Goal: Transaction & Acquisition: Purchase product/service

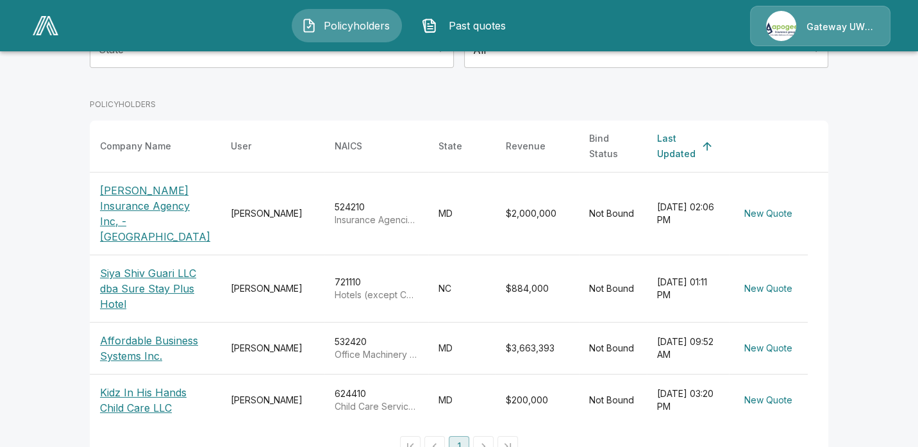
scroll to position [192, 0]
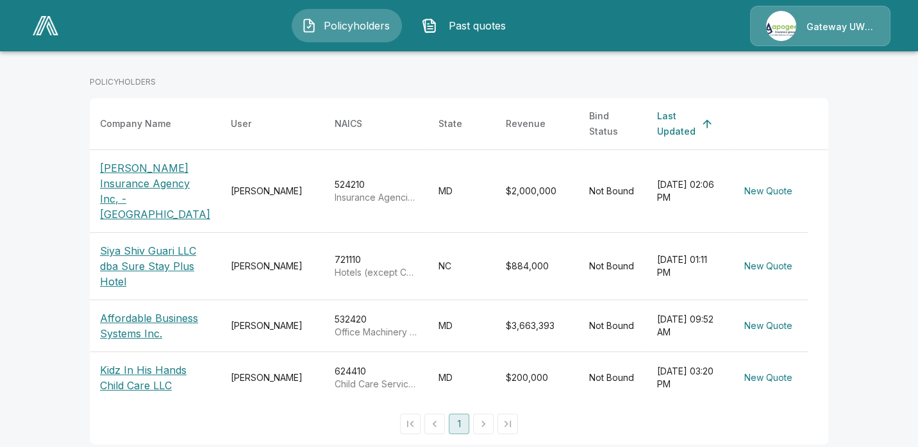
click at [135, 178] on p "[PERSON_NAME] Insurance Agency Inc, - [GEOGRAPHIC_DATA]" at bounding box center [155, 191] width 110 height 62
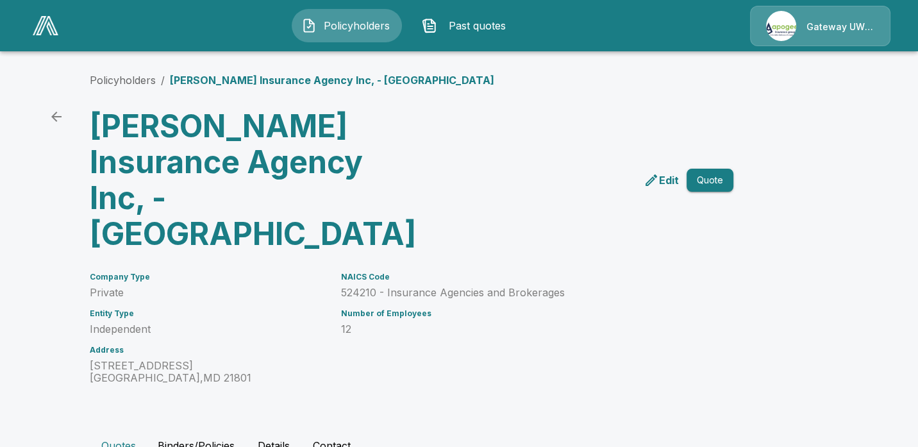
click at [678, 172] on p "Edit" at bounding box center [669, 179] width 20 height 15
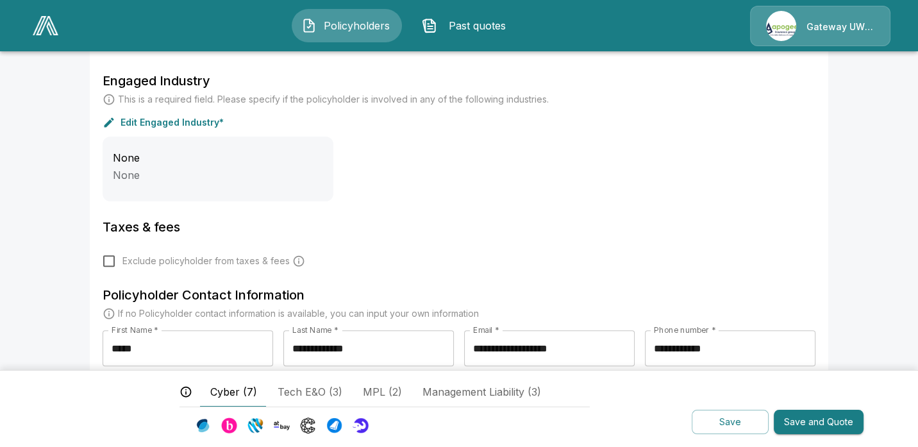
scroll to position [426, 0]
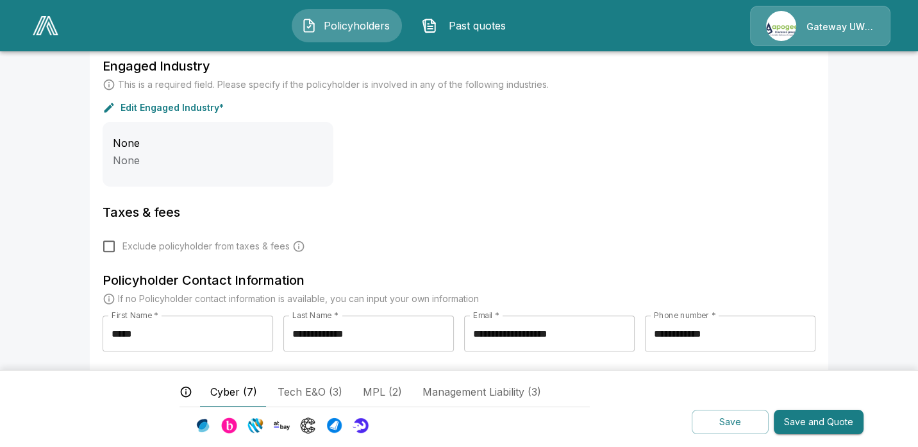
click at [258, 391] on button "Cyber (7)" at bounding box center [233, 391] width 67 height 31
click at [239, 392] on span "Cyber (7)" at bounding box center [233, 391] width 47 height 15
click at [800, 416] on button "Save and Quote" at bounding box center [819, 422] width 90 height 25
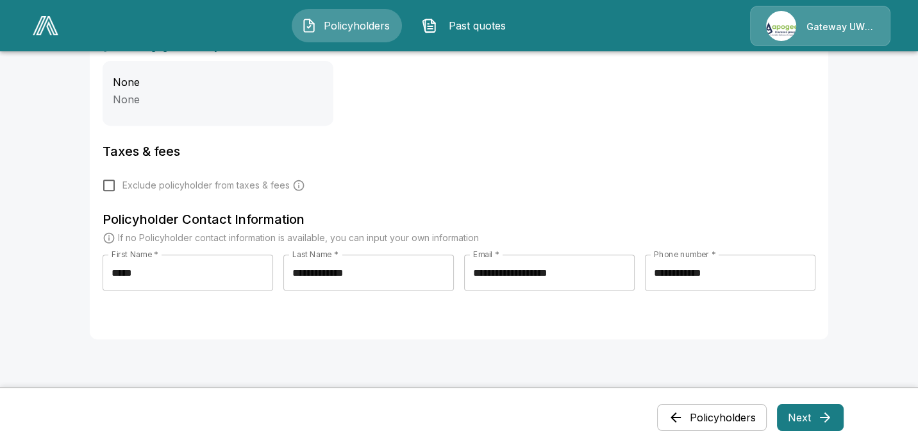
scroll to position [611, 0]
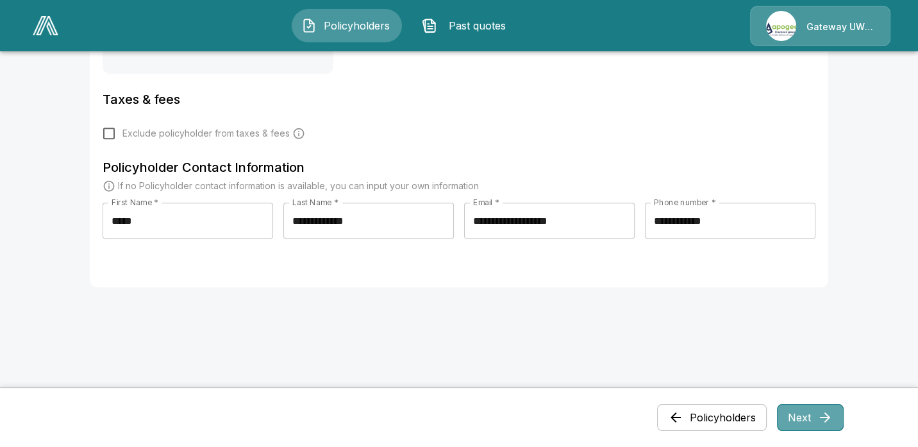
click at [794, 415] on button "Next" at bounding box center [810, 417] width 67 height 27
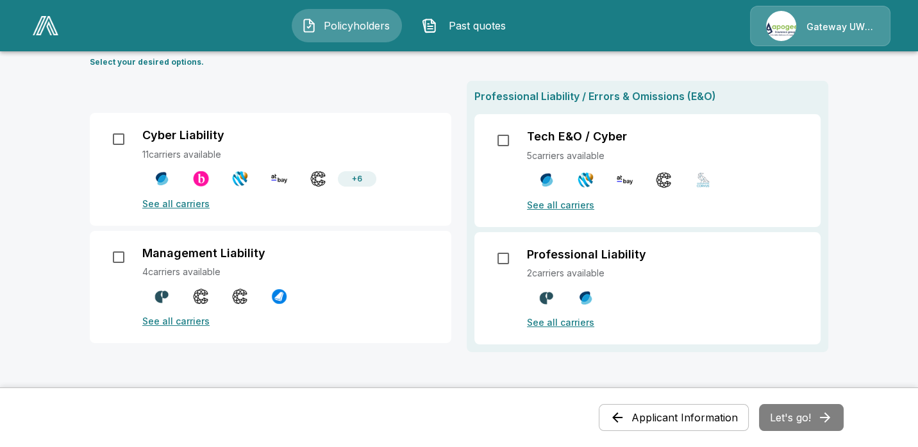
scroll to position [128, 0]
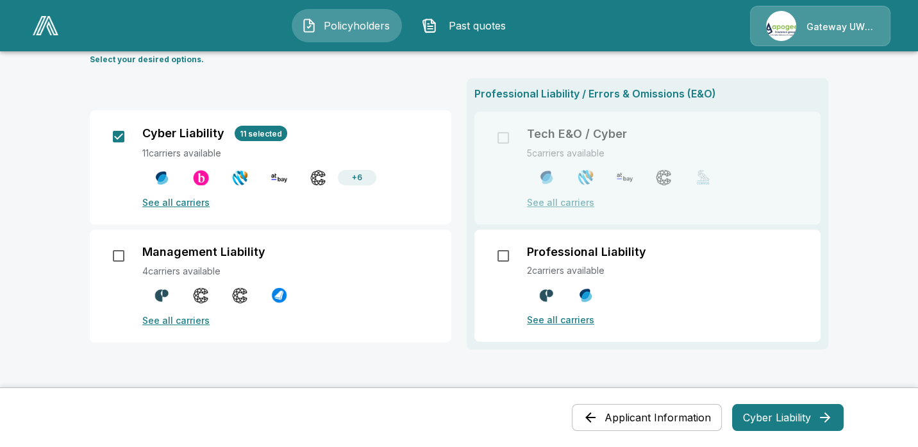
click at [165, 199] on p "See all carriers" at bounding box center [289, 202] width 294 height 13
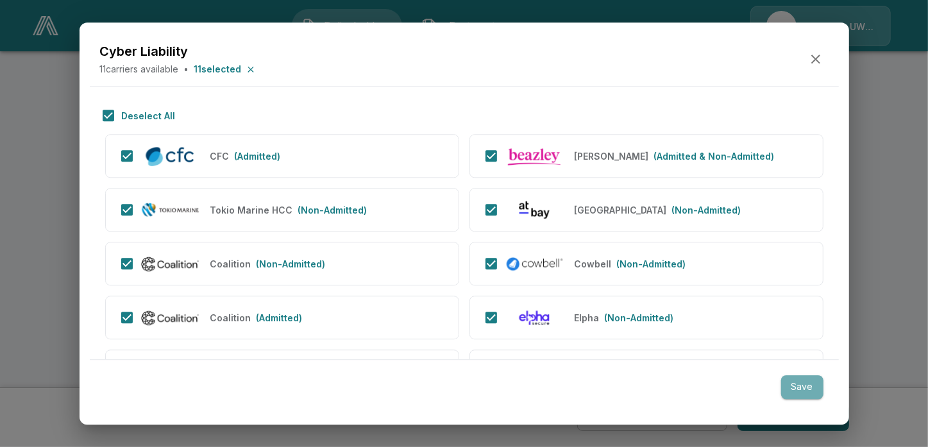
click at [797, 385] on button "Save" at bounding box center [802, 388] width 42 height 24
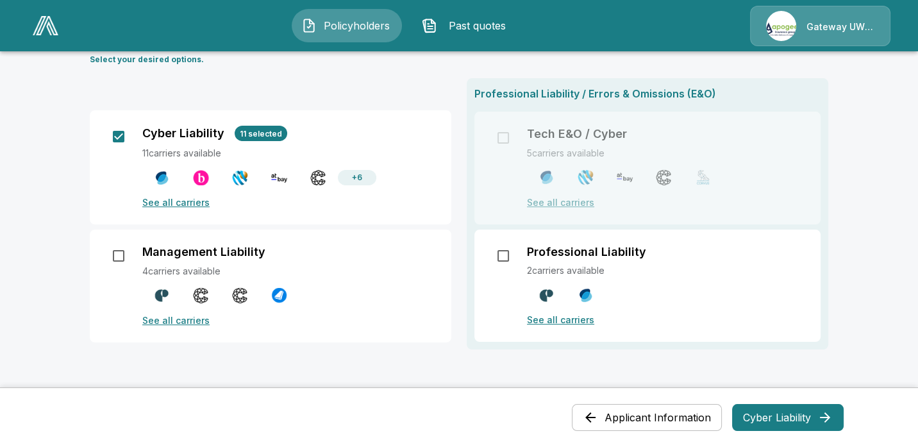
click at [260, 131] on span "11 selected" at bounding box center [261, 134] width 53 height 10
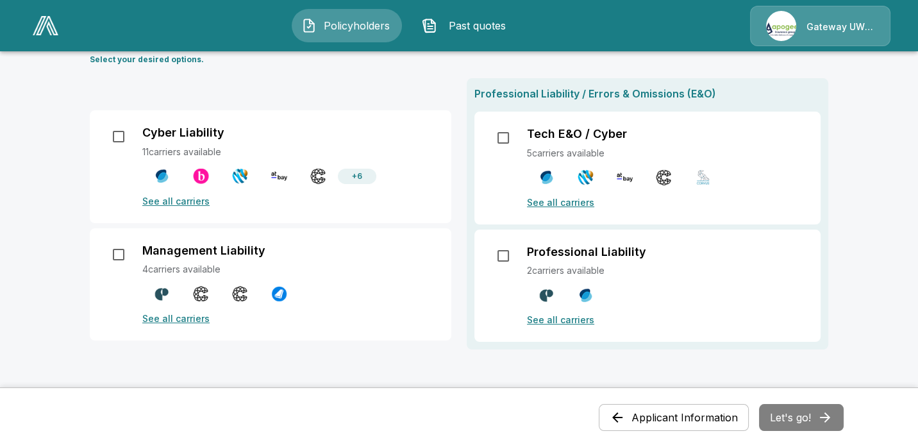
click at [179, 196] on p "See all carriers" at bounding box center [289, 200] width 294 height 13
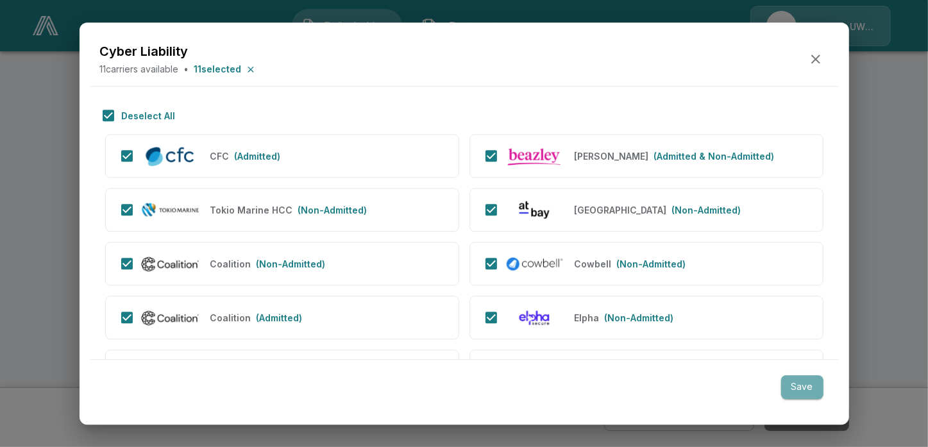
click at [813, 386] on button "Save" at bounding box center [802, 388] width 42 height 24
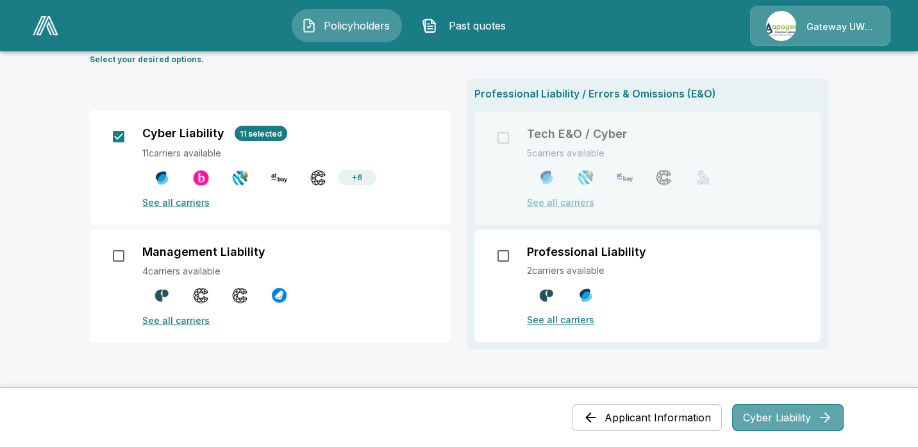
click at [819, 414] on button "Cyber Liability" at bounding box center [788, 417] width 112 height 27
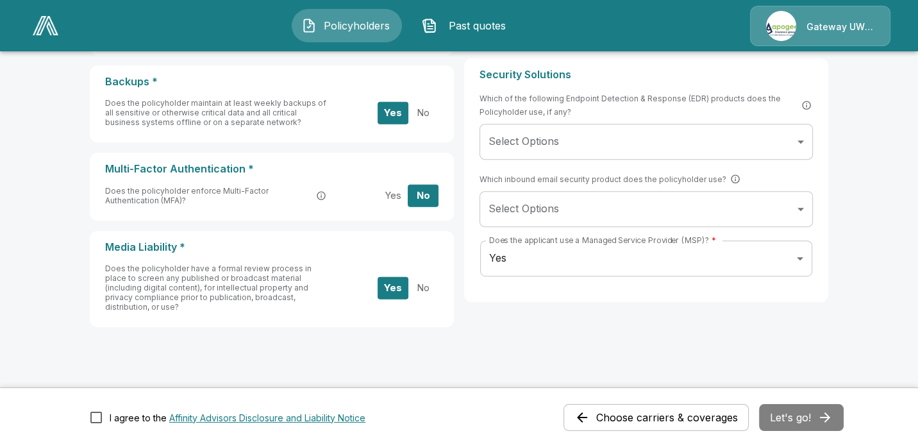
scroll to position [615, 0]
click at [809, 419] on div "Choose carriers & coverages Let's go!" at bounding box center [704, 417] width 280 height 27
click at [812, 421] on button "Let's go!" at bounding box center [801, 417] width 85 height 27
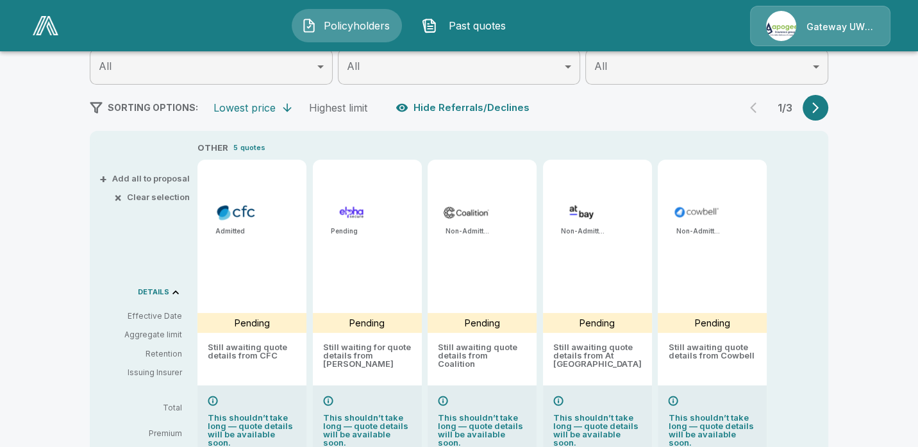
scroll to position [203, 0]
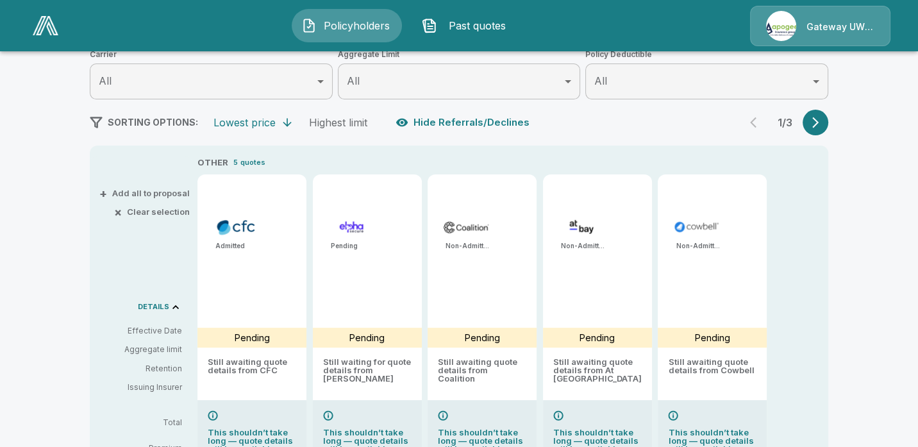
click at [60, 247] on div "Policyholders / [PERSON_NAME] Insurance Agency Inc, - [GEOGRAPHIC_DATA] / Quote…" at bounding box center [459, 249] width 918 height 782
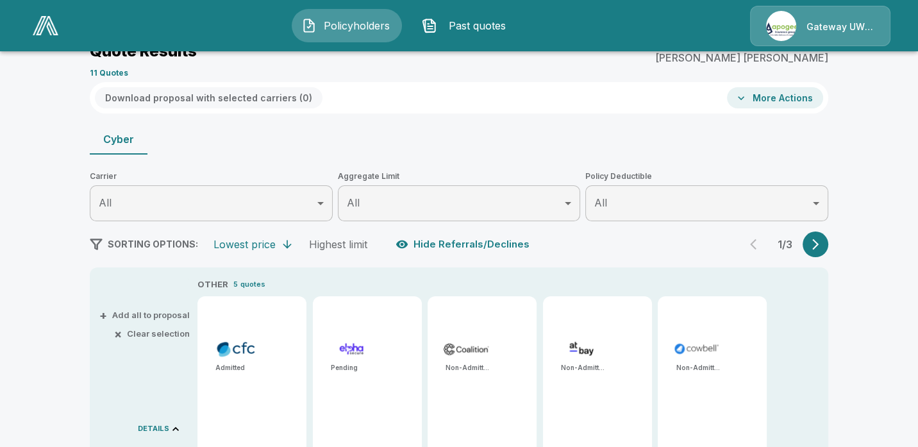
scroll to position [75, 0]
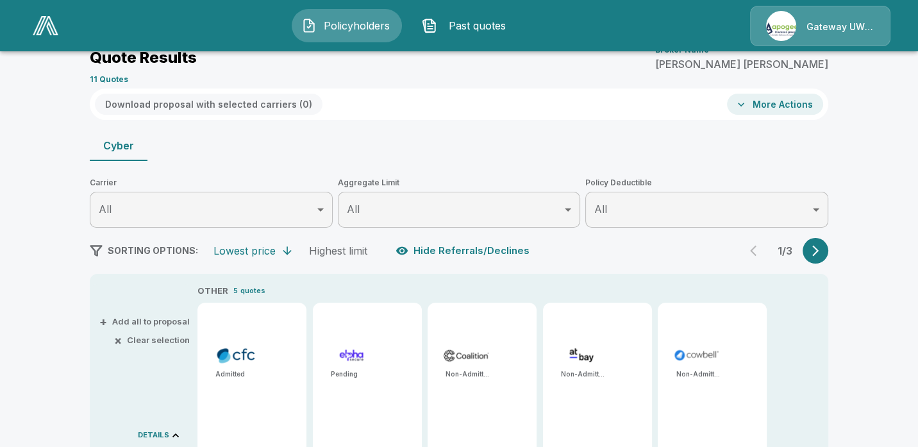
type input "*******"
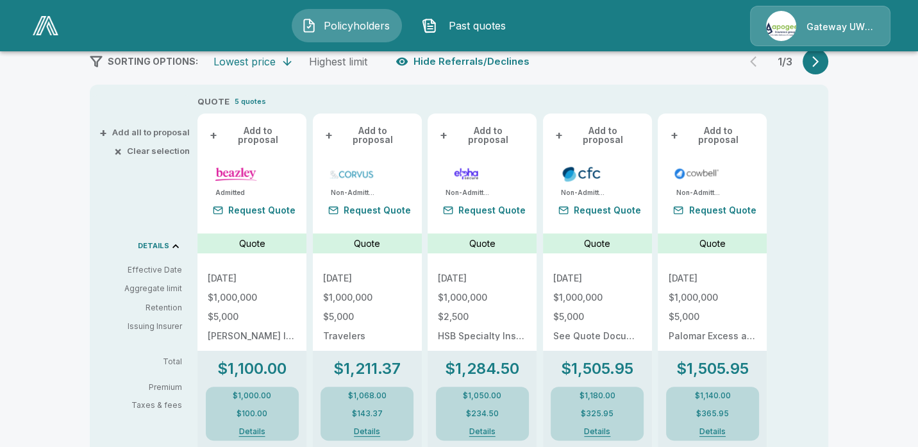
scroll to position [189, 0]
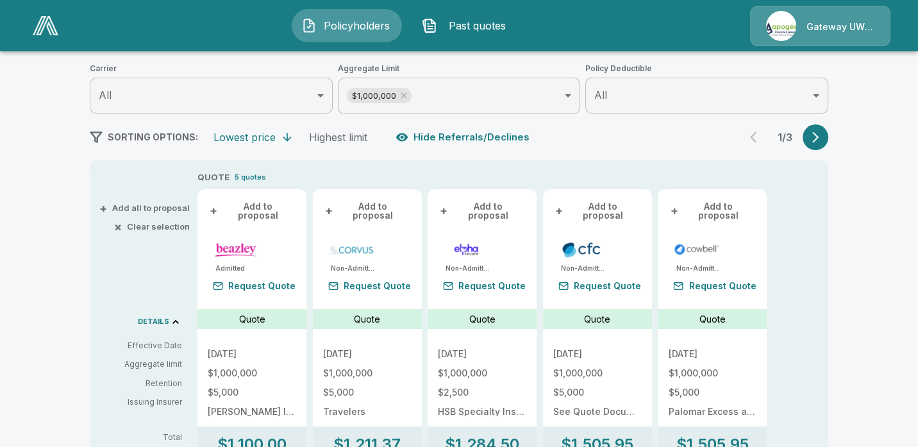
click at [880, 299] on div "Policyholders / [PERSON_NAME] Insurance Agency Inc, - [GEOGRAPHIC_DATA] / Quote…" at bounding box center [459, 452] width 918 height 1161
